Goal: Use online tool/utility: Utilize a website feature to perform a specific function

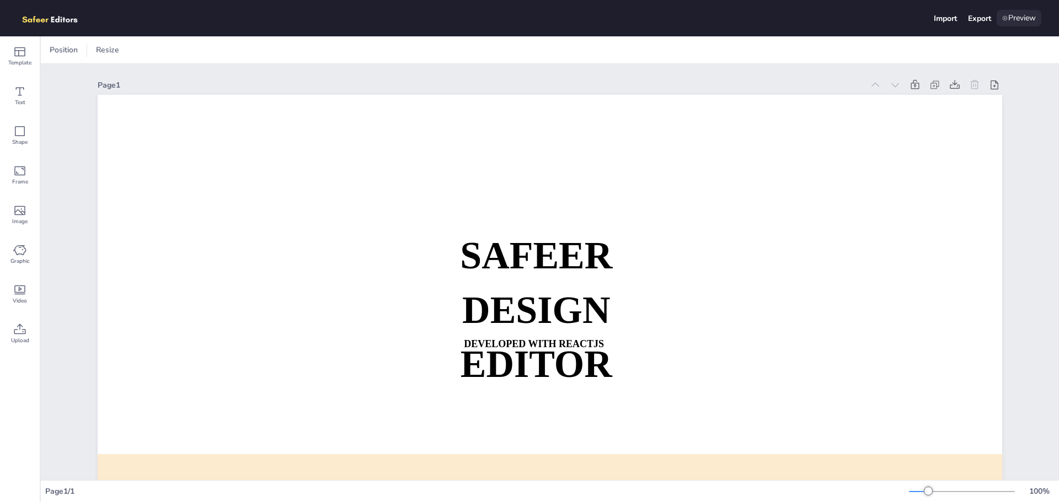
click at [1010, 12] on div "Preview" at bounding box center [1019, 18] width 45 height 17
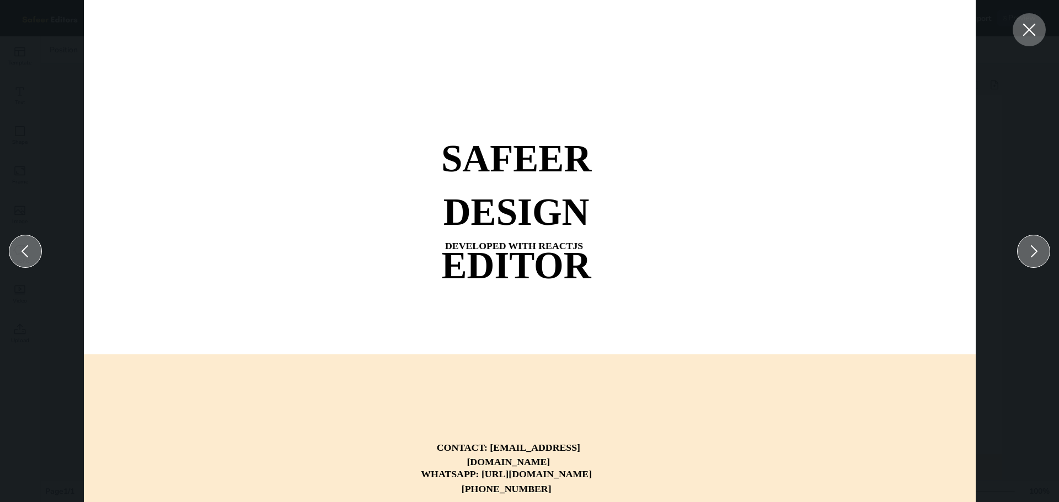
click at [1025, 22] on icon at bounding box center [1029, 30] width 20 height 20
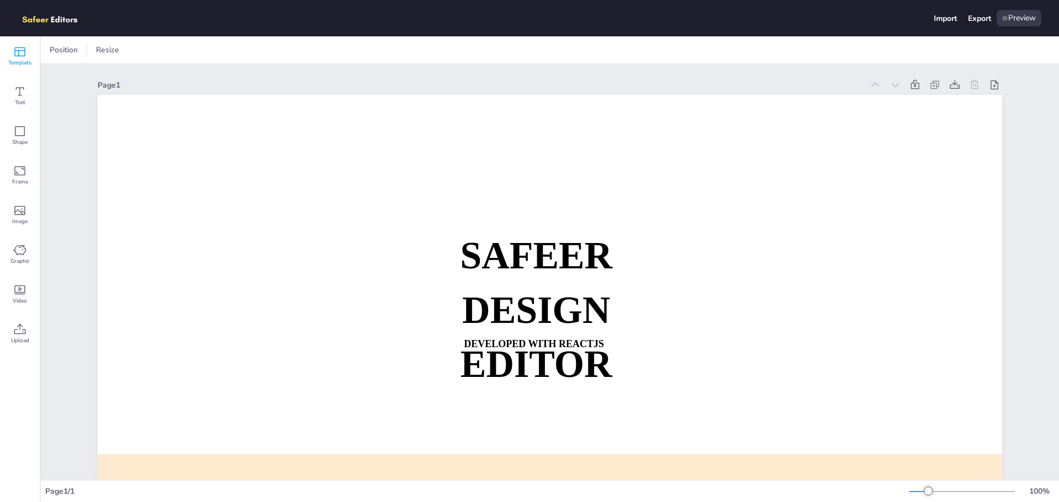
click at [15, 62] on span "Template" at bounding box center [19, 62] width 23 height 9
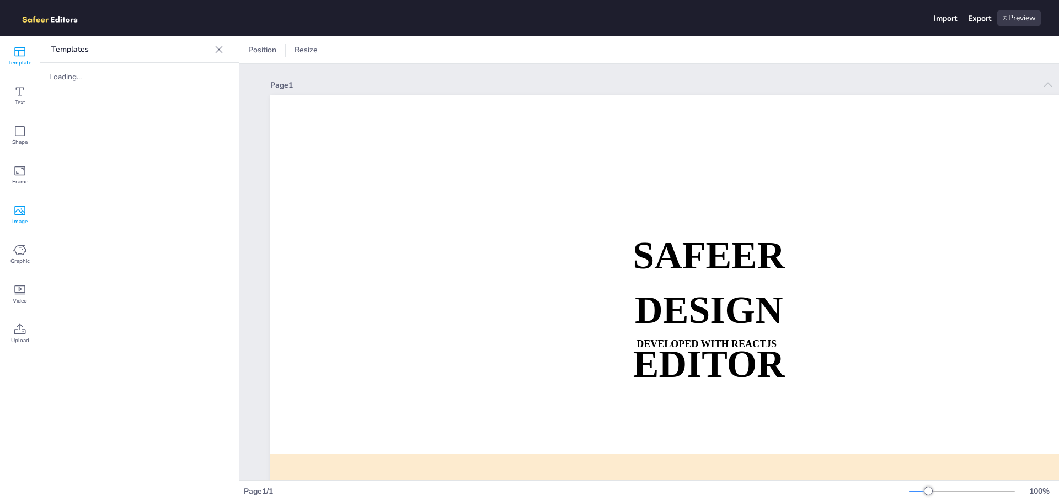
click at [15, 221] on span "Image" at bounding box center [19, 221] width 15 height 9
click at [26, 254] on div "Graphic" at bounding box center [20, 255] width 40 height 40
click at [15, 131] on icon at bounding box center [20, 131] width 10 height 10
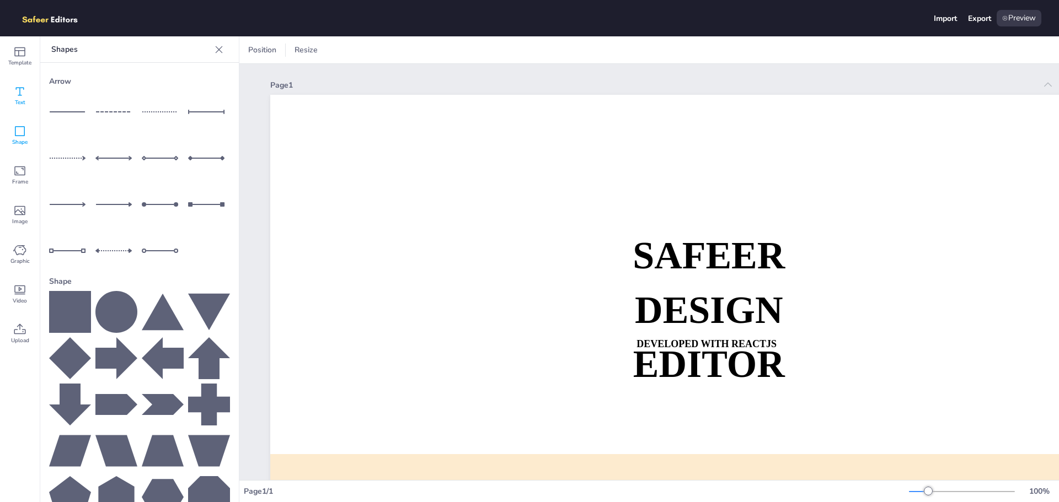
click at [10, 92] on div "Text" at bounding box center [20, 96] width 40 height 40
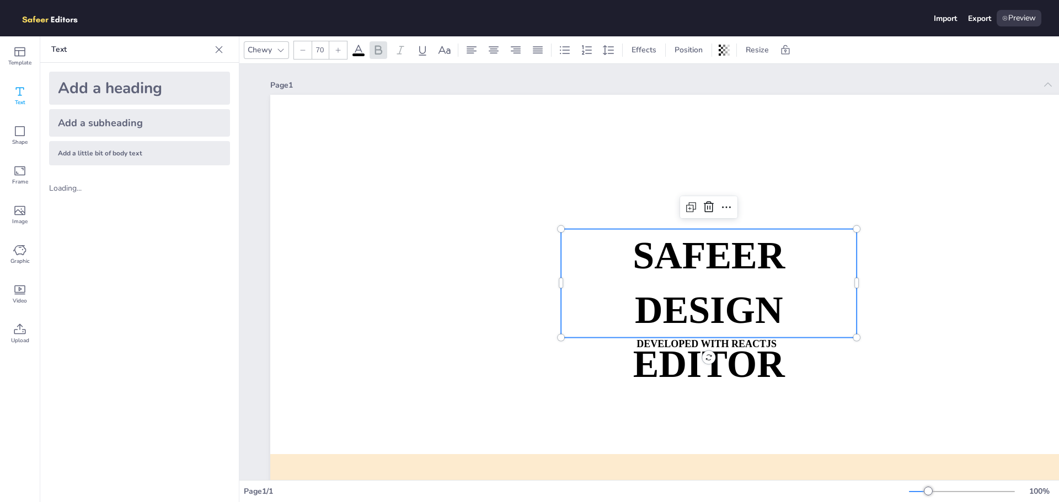
click at [705, 312] on strong "DESIGN EDITOR" at bounding box center [709, 337] width 152 height 97
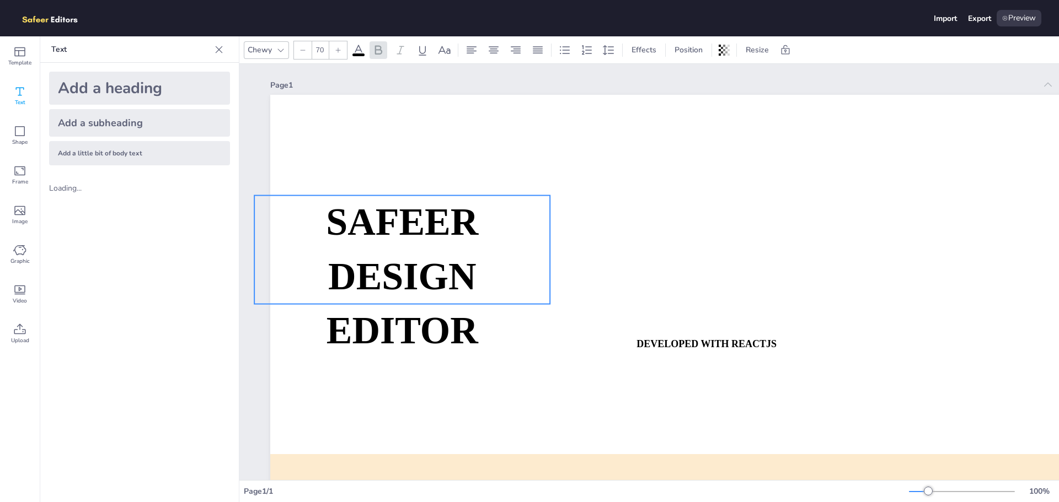
drag, startPoint x: 638, startPoint y: 282, endPoint x: 363, endPoint y: 243, distance: 277.4
click at [358, 245] on p "SAFEER" at bounding box center [402, 223] width 296 height 54
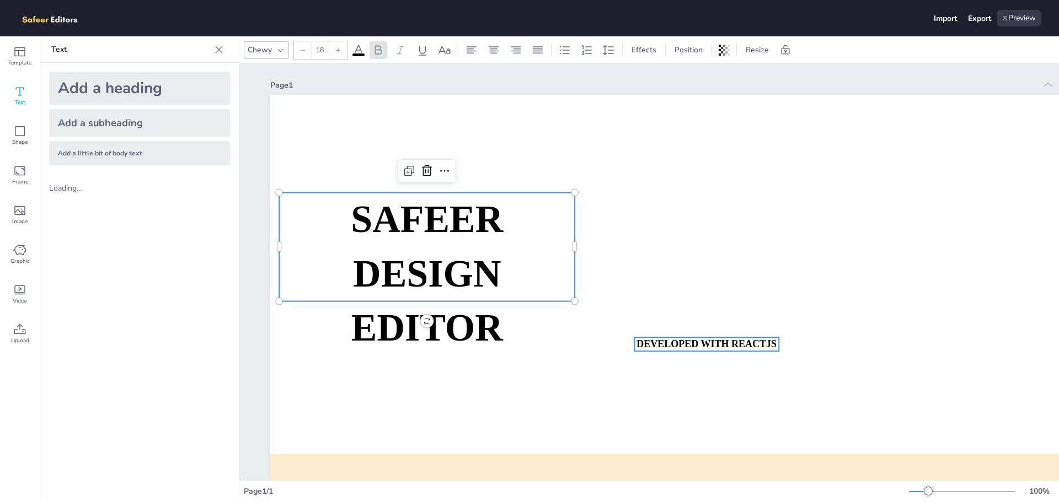
click at [687, 342] on strong "DEVELOPED WITH REACTJS" at bounding box center [706, 344] width 140 height 11
type input "70"
click at [440, 304] on p "DESIGN EDITOR" at bounding box center [427, 301] width 296 height 108
click at [453, 168] on div at bounding box center [445, 171] width 18 height 18
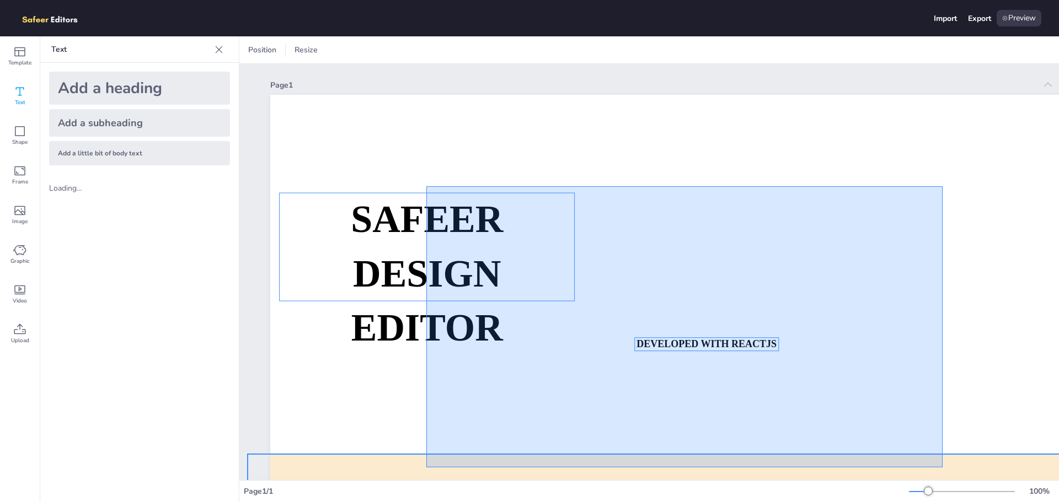
drag, startPoint x: 902, startPoint y: 191, endPoint x: 414, endPoint y: 459, distance: 557.3
click at [417, 95] on div "SAFEER DESIGN EDITOR DEVELOPED WITH REACTJS WHATSAPP: https://wa.me/+9232209196…" at bounding box center [722, 95] width 905 height 0
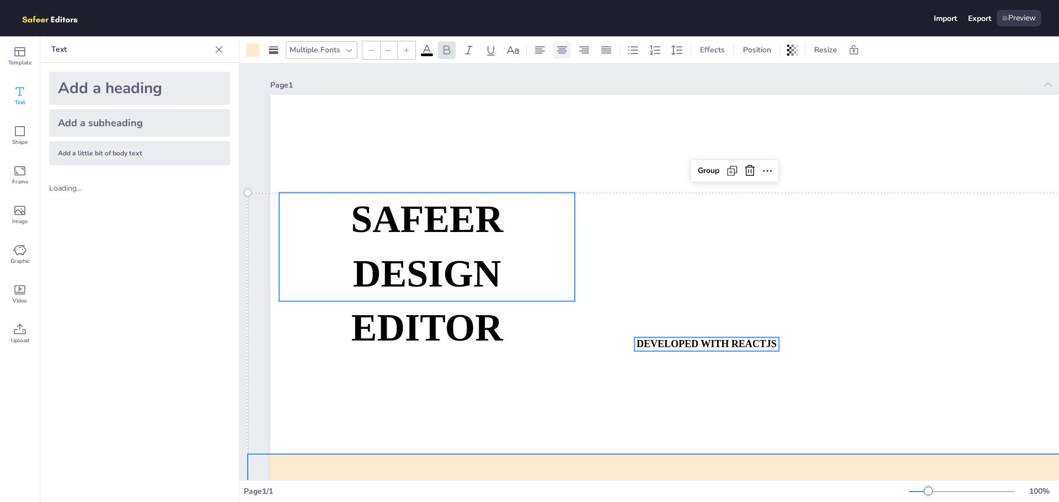
click at [564, 50] on icon at bounding box center [561, 50] width 13 height 13
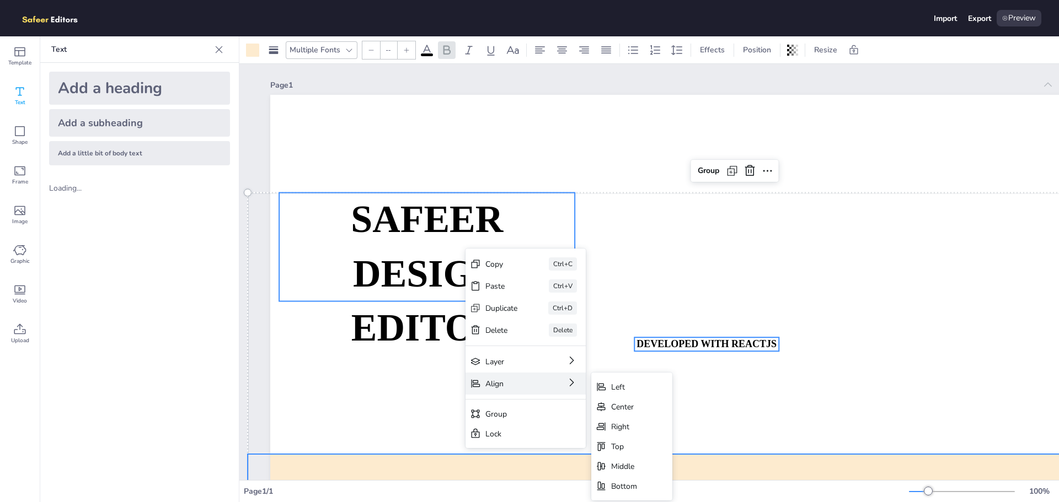
click at [511, 386] on div "Align" at bounding box center [510, 384] width 50 height 10
click at [643, 383] on div "Left" at bounding box center [631, 387] width 81 height 20
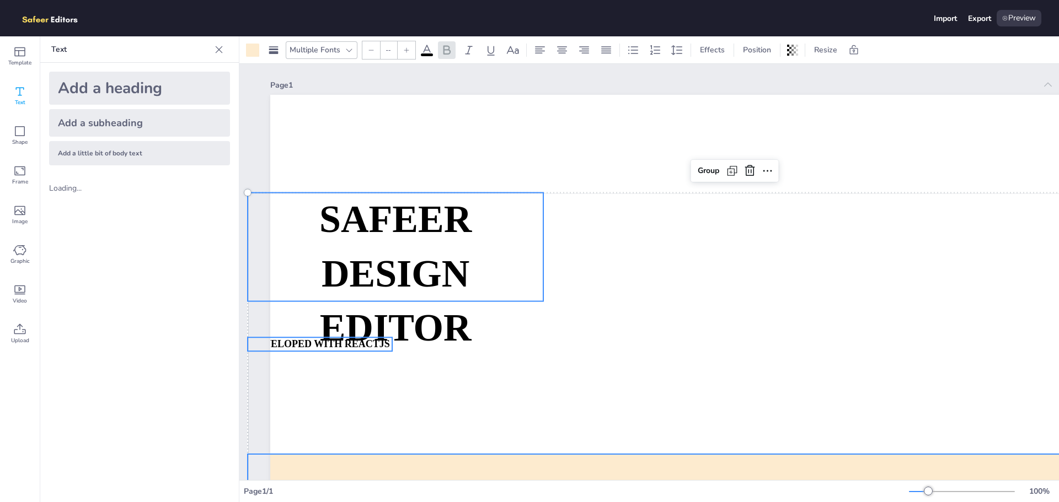
click at [349, 217] on strong "SAFEER" at bounding box center [395, 220] width 152 height 42
type input "70"
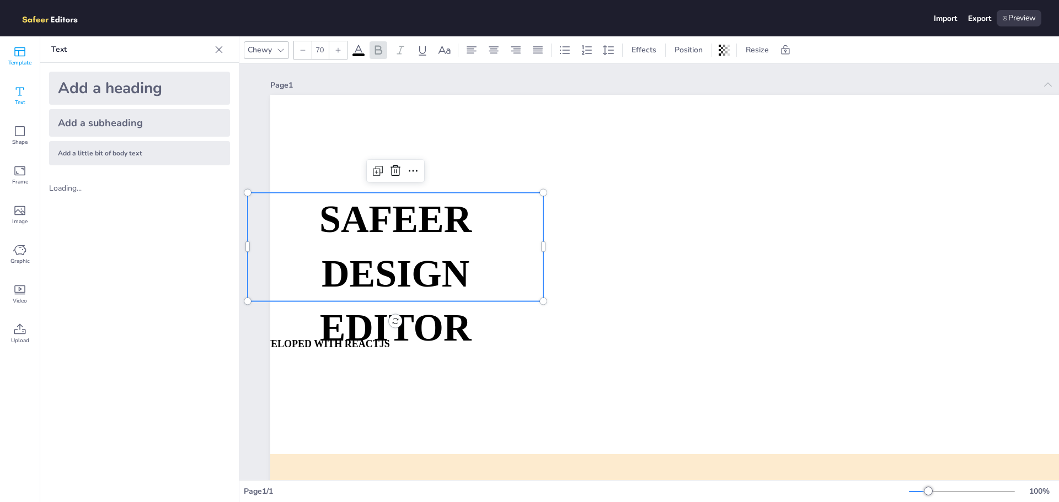
click at [14, 48] on icon at bounding box center [19, 51] width 13 height 13
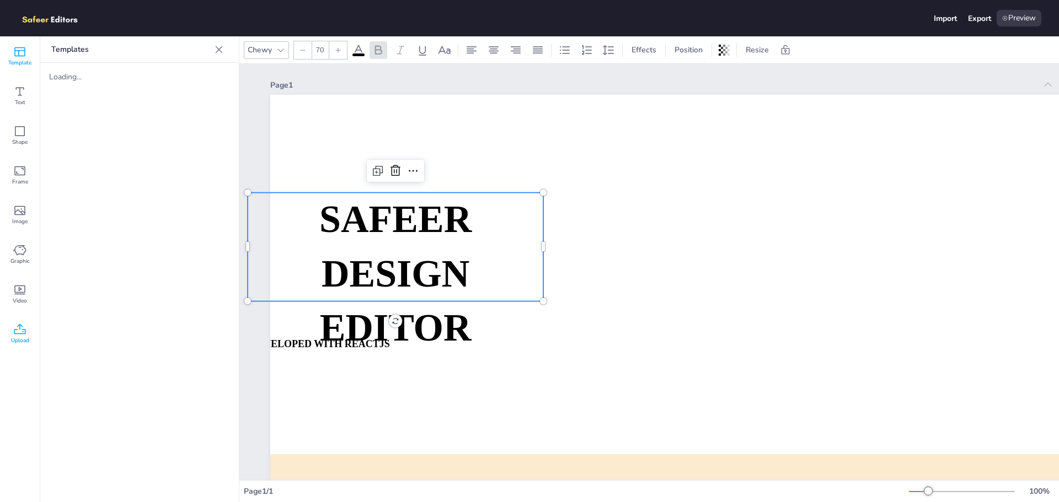
click at [14, 328] on icon at bounding box center [19, 329] width 13 height 13
click at [17, 65] on span "Template" at bounding box center [19, 62] width 23 height 9
click at [41, 18] on img at bounding box center [56, 18] width 76 height 17
click at [94, 17] on div "Import Export Preview" at bounding box center [529, 18] width 1059 height 36
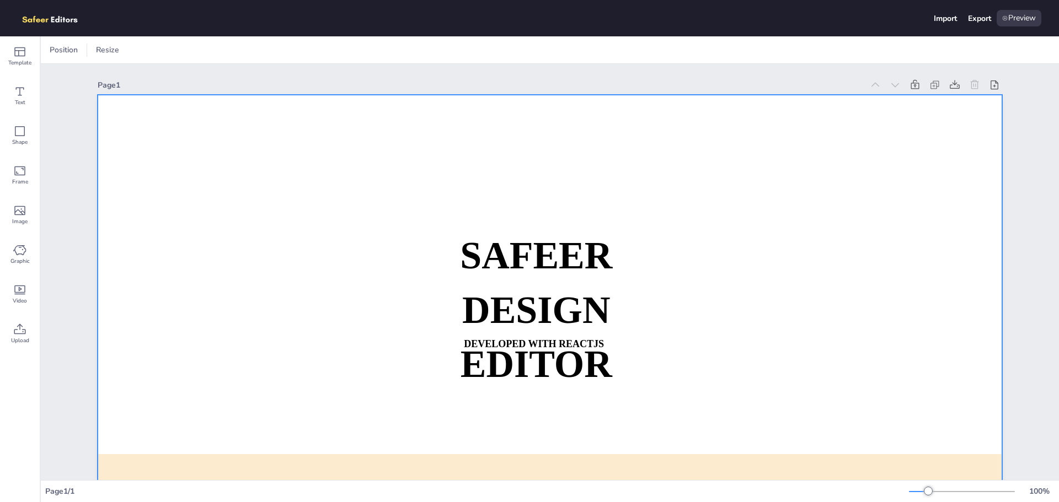
click at [234, 221] on div at bounding box center [550, 350] width 905 height 510
click at [342, 255] on div at bounding box center [550, 350] width 905 height 510
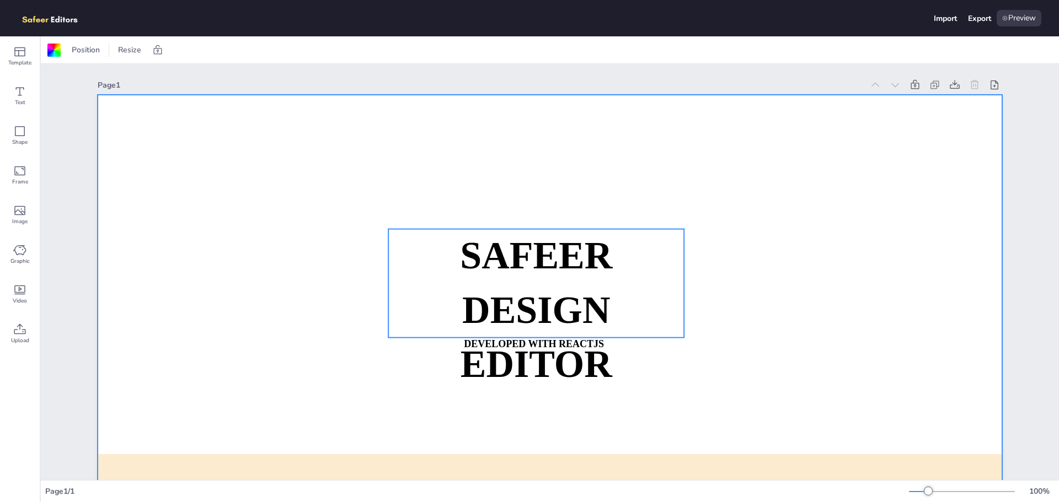
click at [587, 237] on strong "SAFEER" at bounding box center [536, 256] width 152 height 42
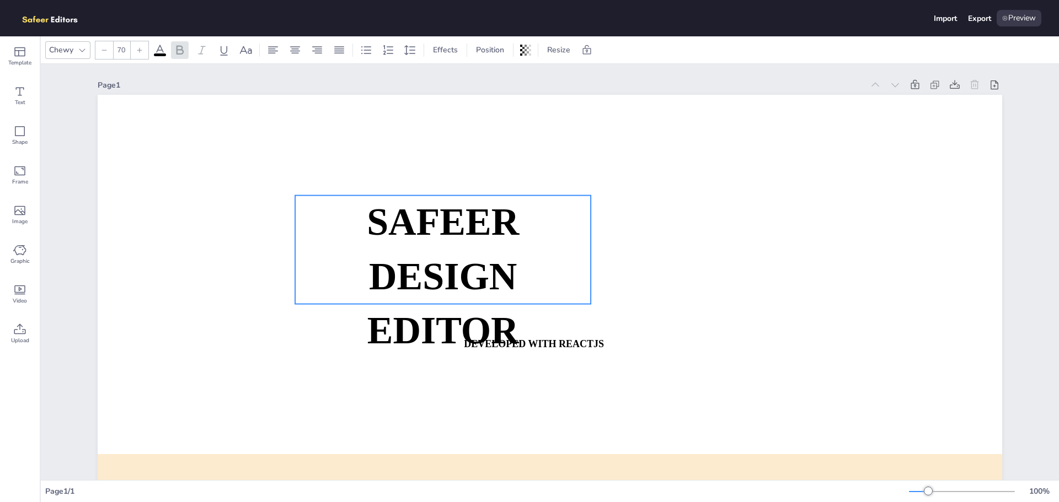
drag, startPoint x: 418, startPoint y: 241, endPoint x: 373, endPoint y: 224, distance: 48.2
click at [373, 224] on p "SAFEER" at bounding box center [443, 223] width 296 height 54
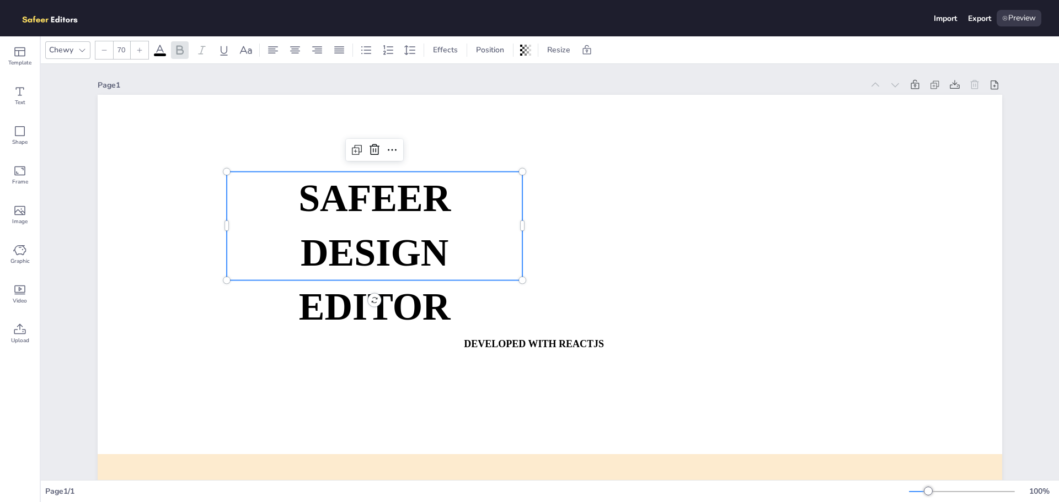
click at [595, 259] on div at bounding box center [550, 350] width 905 height 510
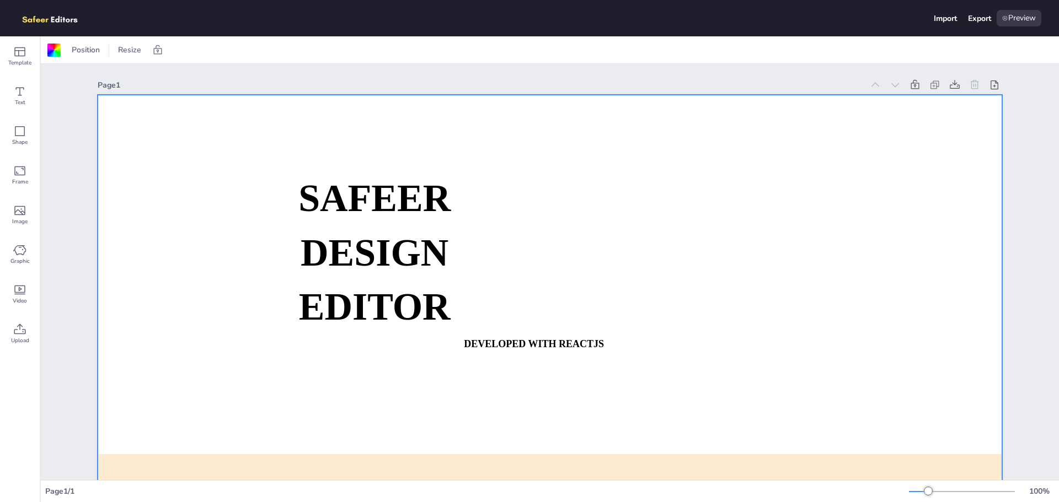
click at [545, 335] on div at bounding box center [550, 350] width 905 height 510
click at [542, 342] on strong "DEVELOPED WITH REACTJS" at bounding box center [534, 344] width 140 height 11
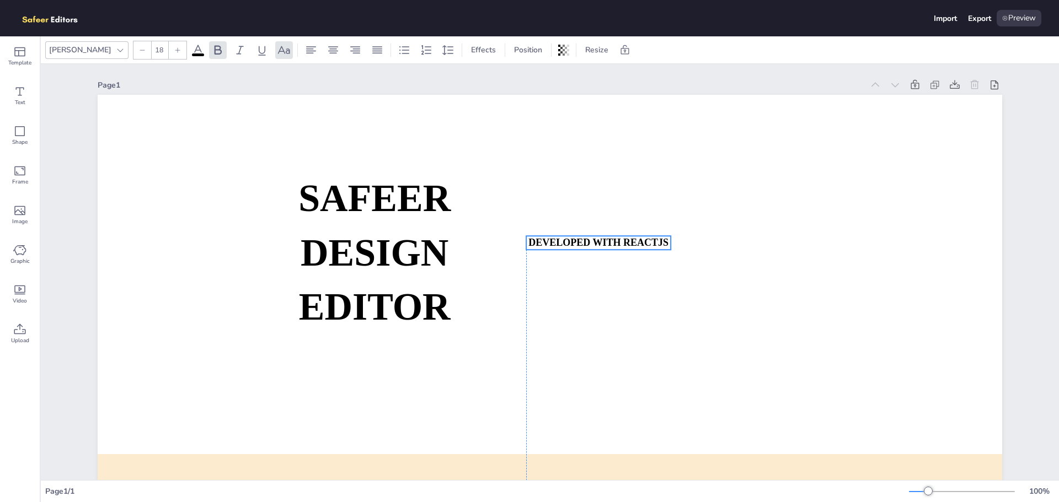
drag, startPoint x: 533, startPoint y: 347, endPoint x: 520, endPoint y: 207, distance: 140.8
click at [597, 245] on strong "DEVELOPED WITH REACTJS" at bounding box center [598, 242] width 140 height 11
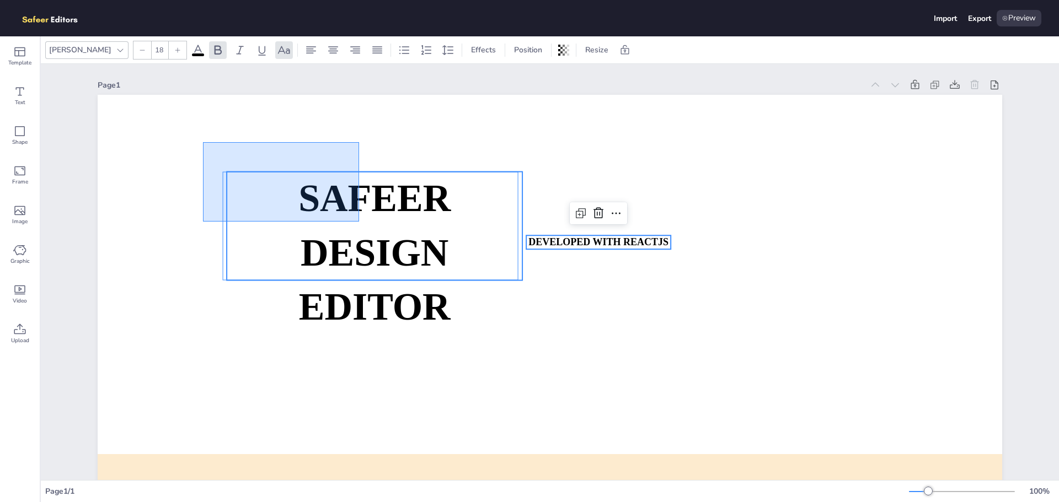
drag, startPoint x: 359, startPoint y: 222, endPoint x: 695, endPoint y: 326, distance: 352.2
click at [695, 326] on div at bounding box center [550, 350] width 905 height 510
type input "--"
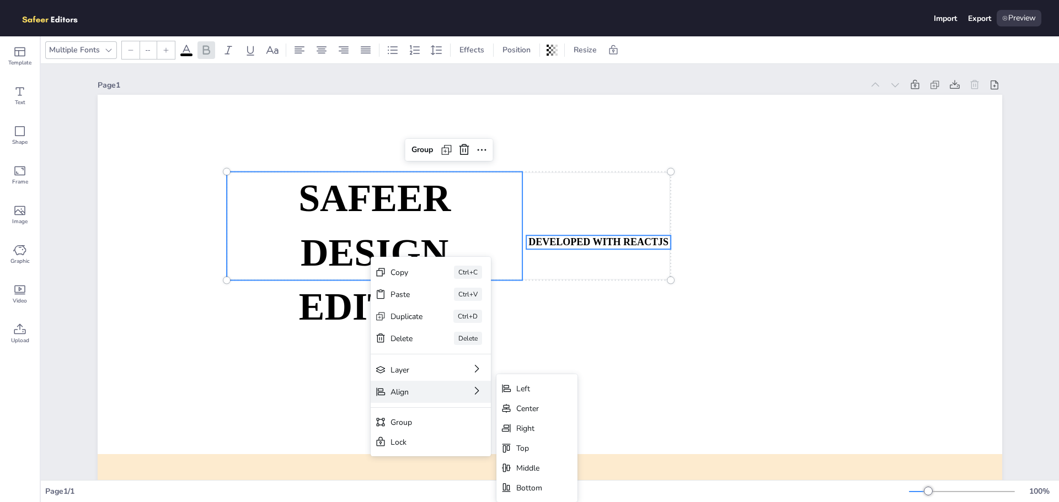
click at [408, 391] on div "Align" at bounding box center [415, 392] width 50 height 10
click at [516, 393] on div "Left" at bounding box center [529, 389] width 26 height 10
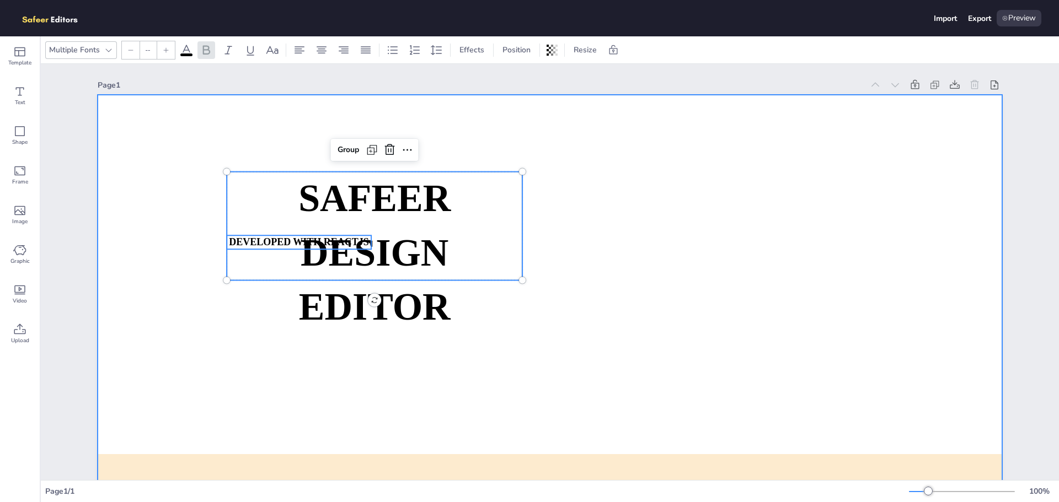
click at [409, 364] on div at bounding box center [550, 350] width 905 height 510
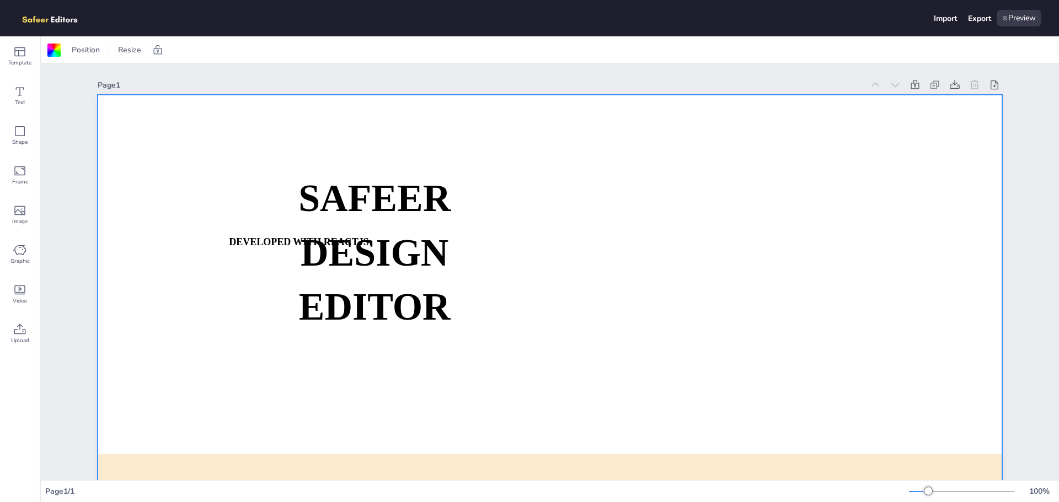
click at [46, 10] on img at bounding box center [56, 18] width 76 height 17
click at [42, 19] on img at bounding box center [56, 18] width 76 height 17
click at [10, 342] on div "Upload" at bounding box center [20, 334] width 40 height 40
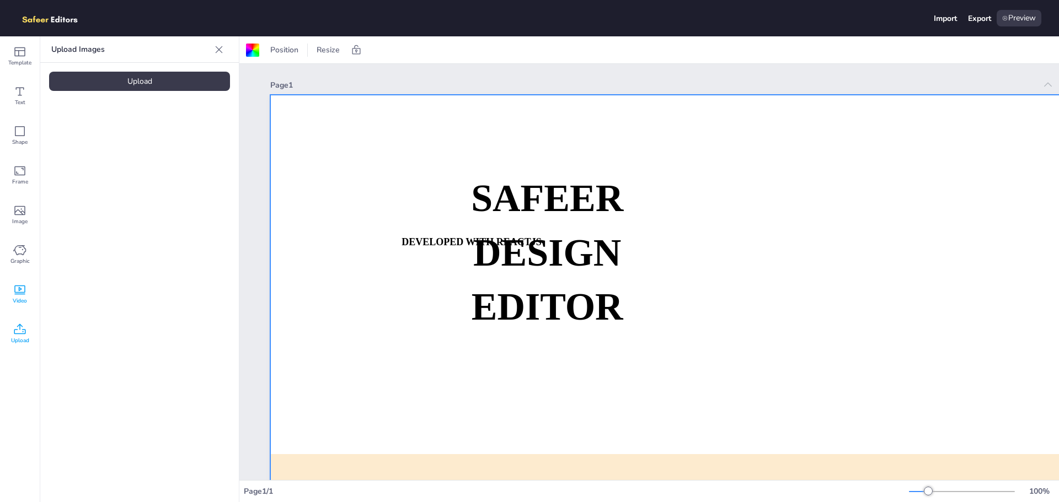
click at [30, 286] on div "Video" at bounding box center [20, 295] width 40 height 40
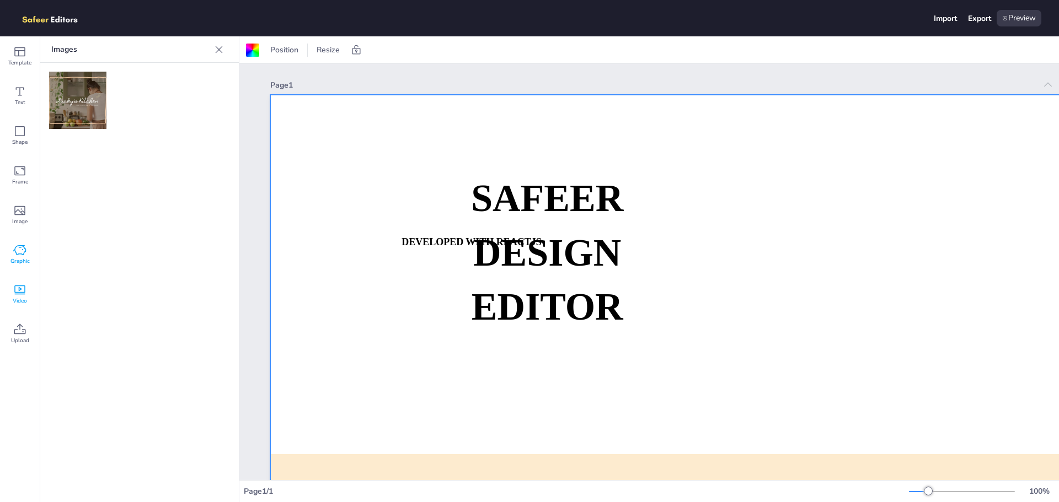
click at [28, 260] on span "Graphic" at bounding box center [19, 261] width 19 height 9
click at [23, 224] on span "Image" at bounding box center [19, 221] width 15 height 9
click at [23, 165] on icon at bounding box center [19, 170] width 13 height 13
click at [27, 130] on div "Shape" at bounding box center [20, 136] width 40 height 40
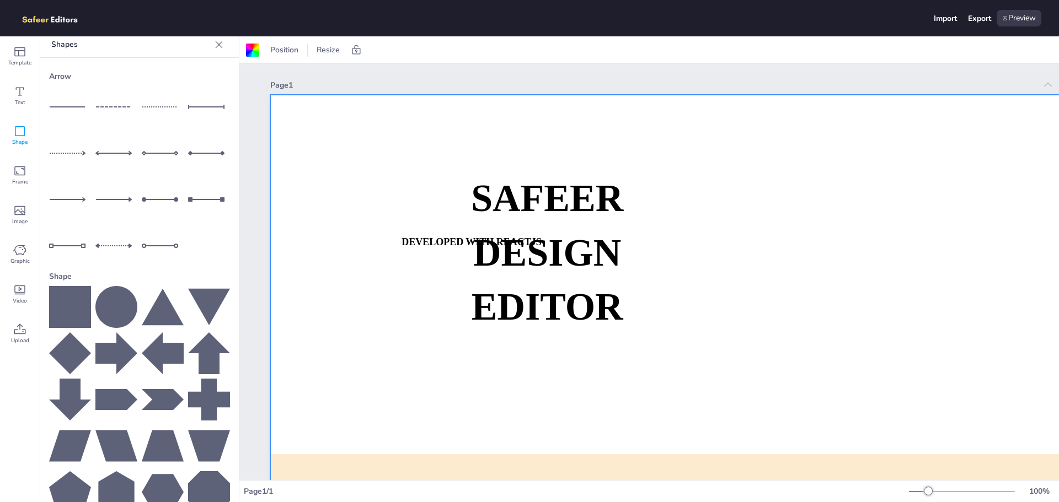
scroll to position [6, 0]
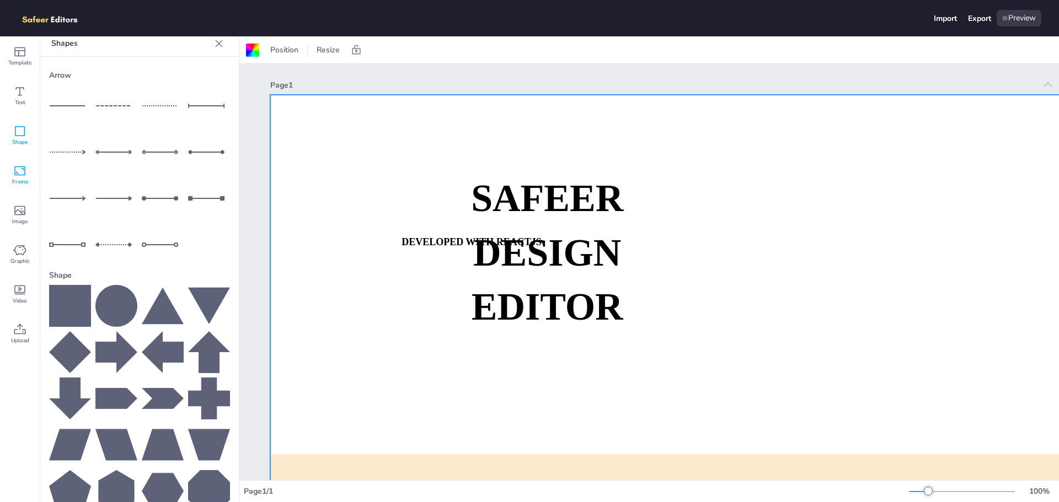
click at [19, 164] on div "Frame" at bounding box center [20, 176] width 40 height 40
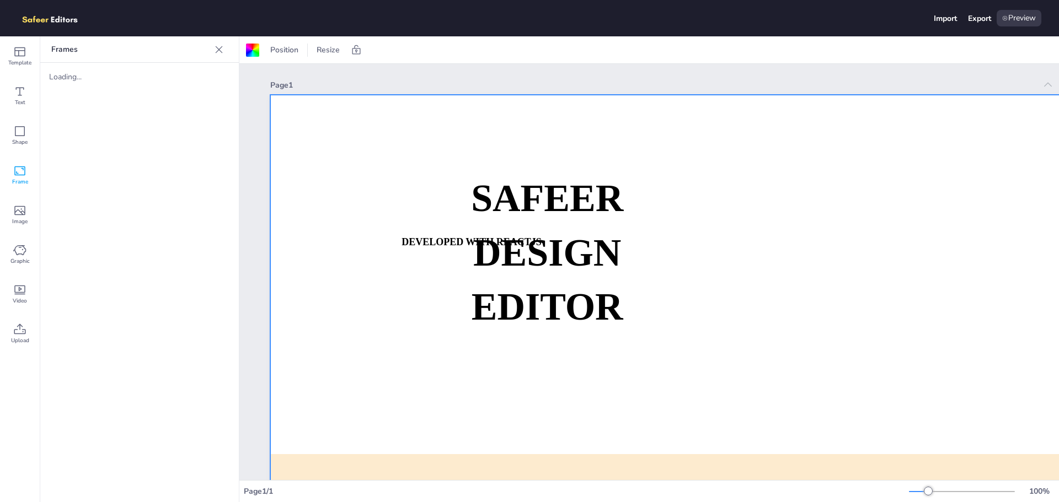
click at [336, 255] on div at bounding box center [722, 350] width 905 height 510
click at [222, 51] on icon at bounding box center [218, 49] width 11 height 11
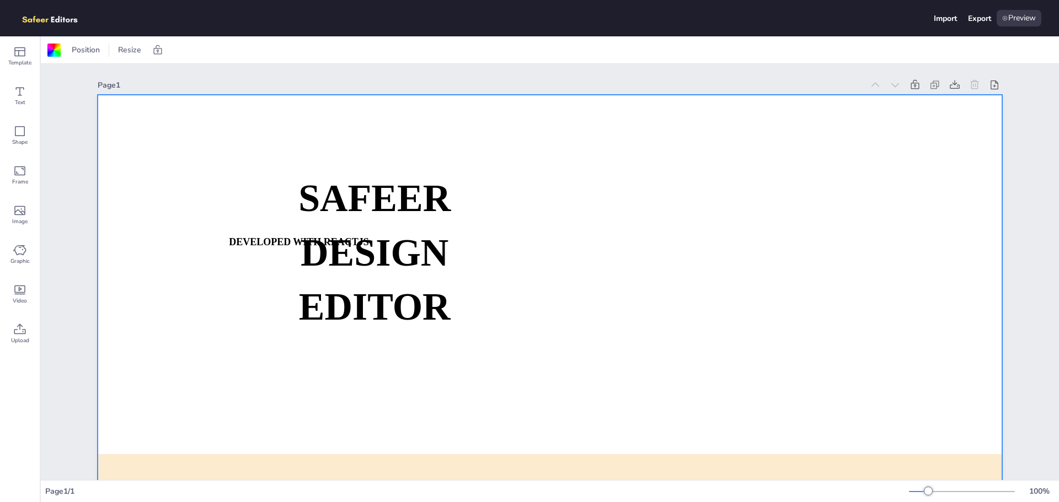
click at [66, 9] on div at bounding box center [56, 18] width 76 height 23
click at [13, 52] on div "Template" at bounding box center [20, 56] width 40 height 40
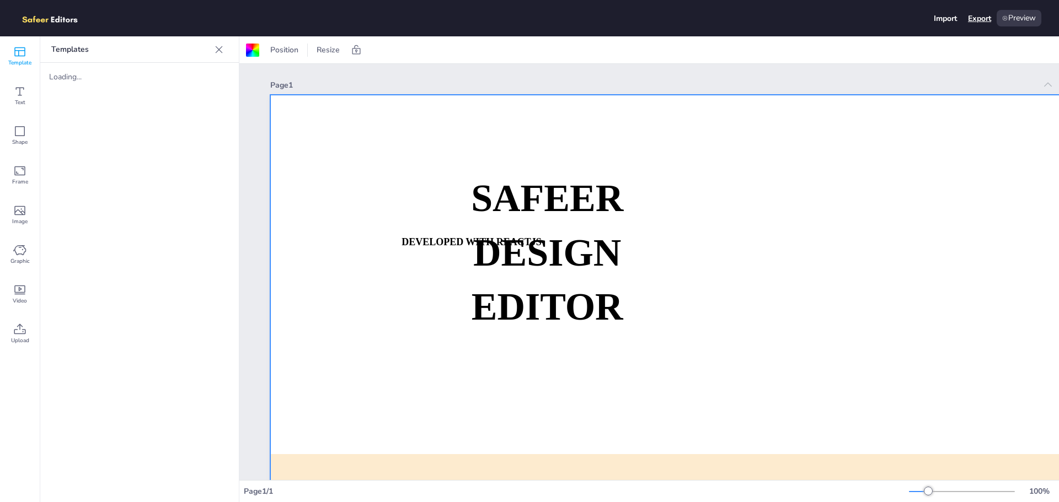
click at [983, 21] on div "Export" at bounding box center [979, 18] width 23 height 10
click at [1021, 18] on div "Preview" at bounding box center [1019, 18] width 45 height 17
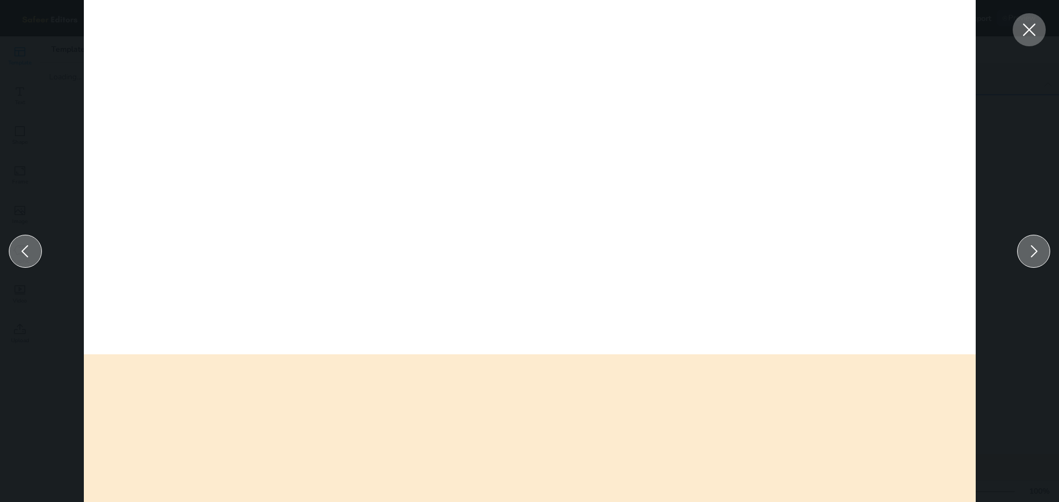
click at [1020, 250] on div at bounding box center [1033, 251] width 33 height 33
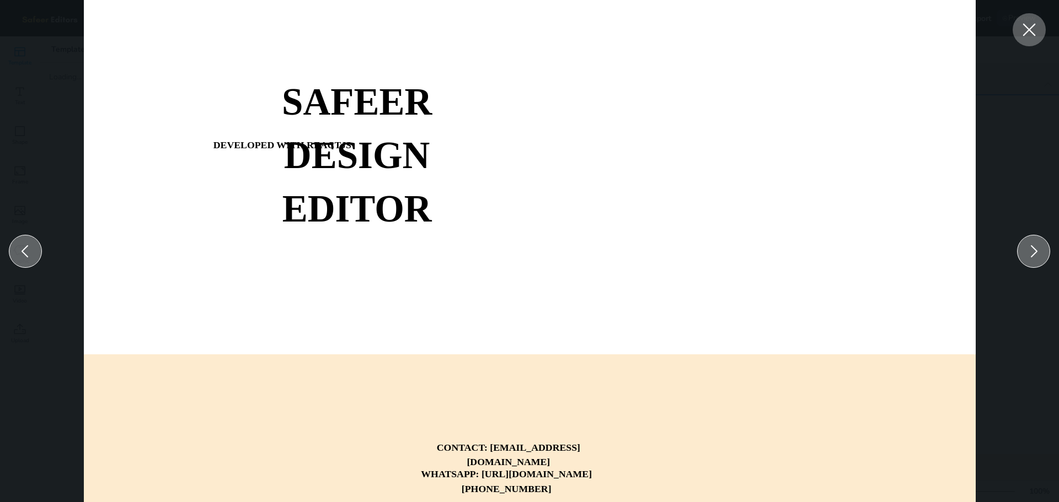
click at [1020, 250] on div at bounding box center [1033, 251] width 33 height 33
click at [1035, 34] on icon at bounding box center [1029, 30] width 20 height 20
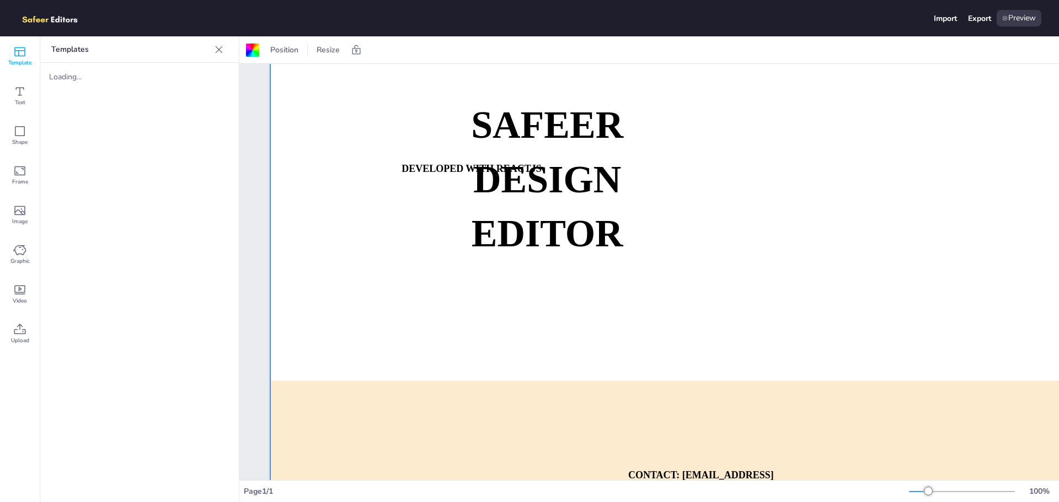
scroll to position [174, 0]
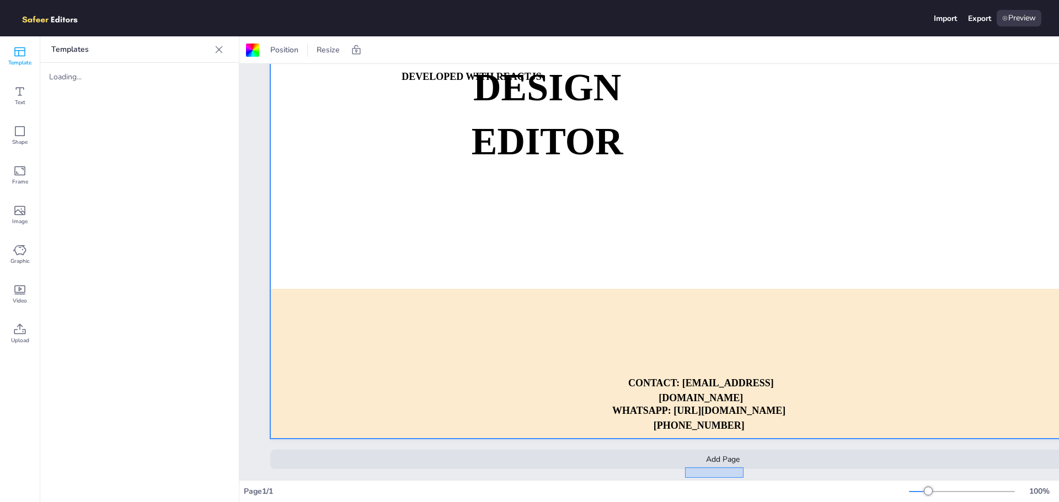
drag, startPoint x: 685, startPoint y: 469, endPoint x: 760, endPoint y: 458, distance: 75.8
click at [758, 458] on div "Page 1 SAFEER DESIGN EDITOR DEVELOPED WITH REACTJS WHATSAPP: [URL][DOMAIN_NAME]…" at bounding box center [722, 190] width 905 height 582
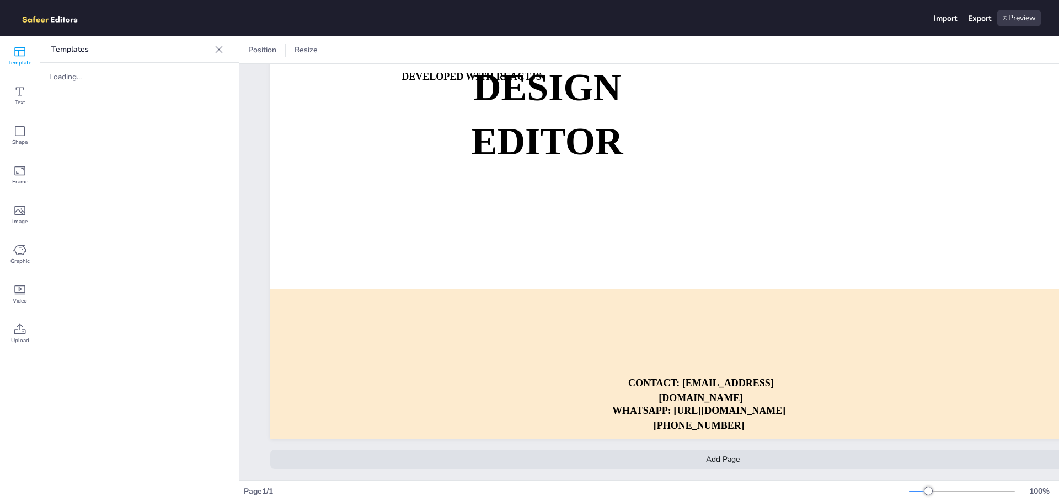
click at [758, 456] on div "Add Page" at bounding box center [722, 459] width 905 height 19
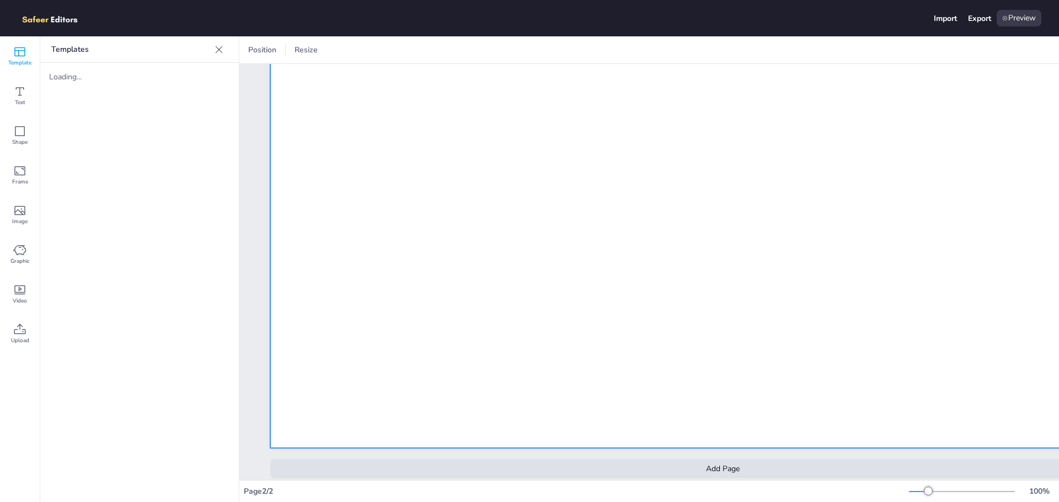
scroll to position [714, 0]
